Goal: Task Accomplishment & Management: Manage account settings

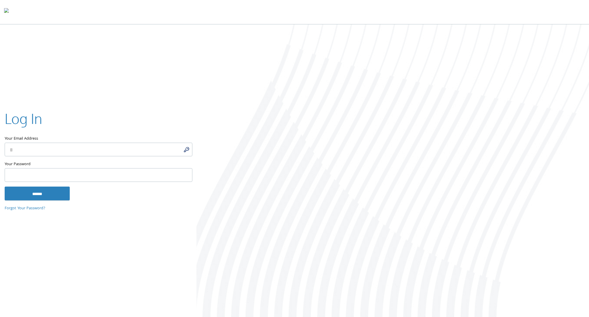
click at [186, 150] on input "Your Email Address" at bounding box center [99, 150] width 188 height 14
type input "**********"
click at [50, 199] on input "******" at bounding box center [37, 193] width 65 height 14
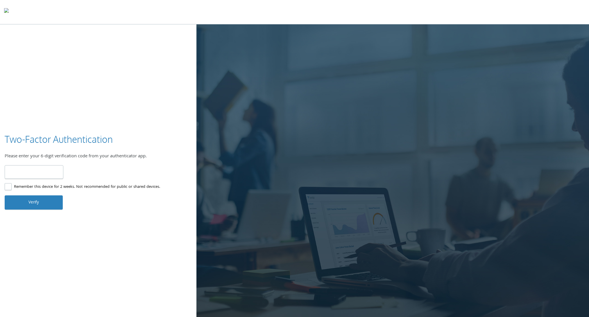
type input "******"
